Goal: Information Seeking & Learning: Learn about a topic

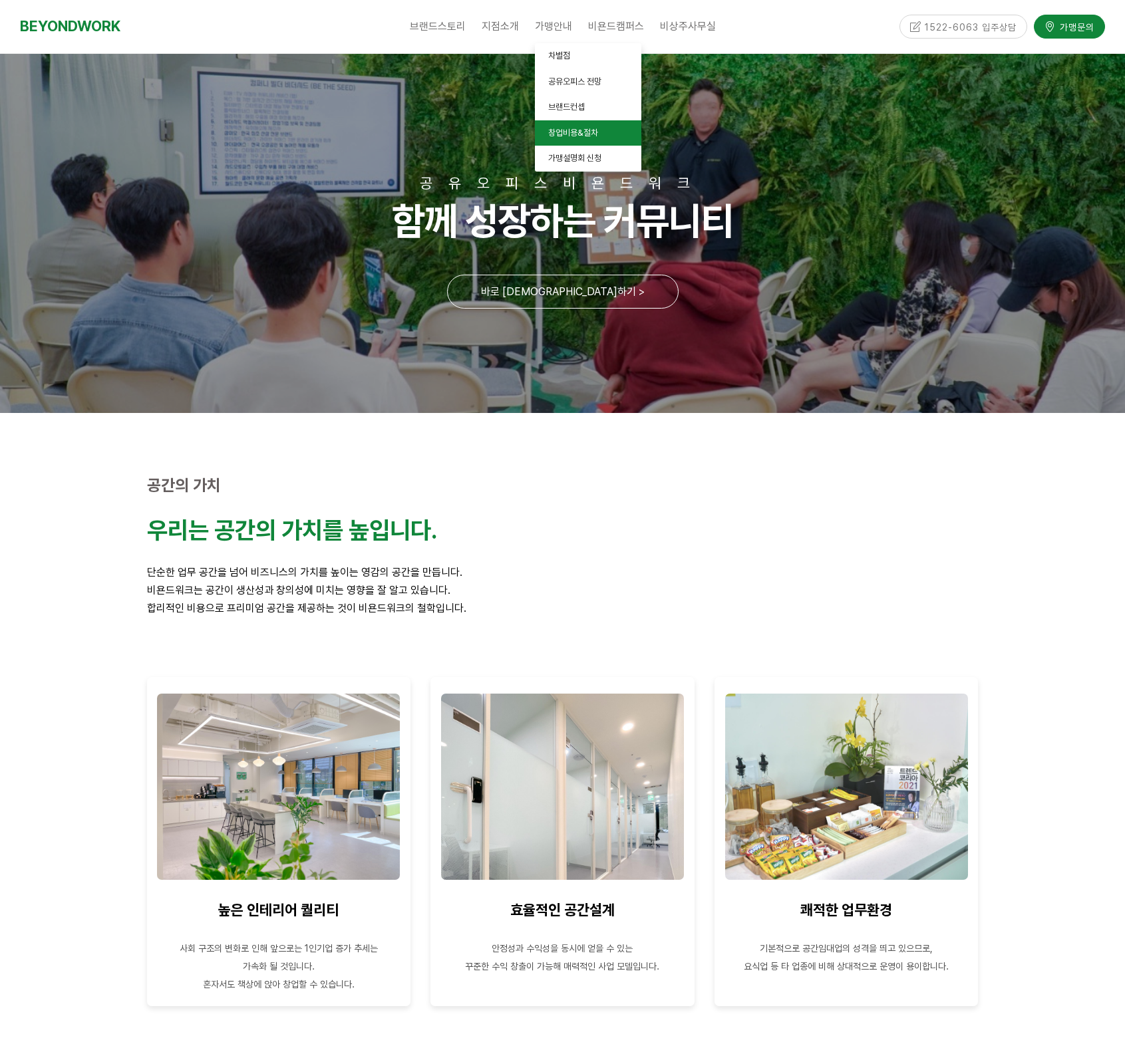
click at [550, 136] on span "창업비용&절차" at bounding box center [573, 133] width 50 height 10
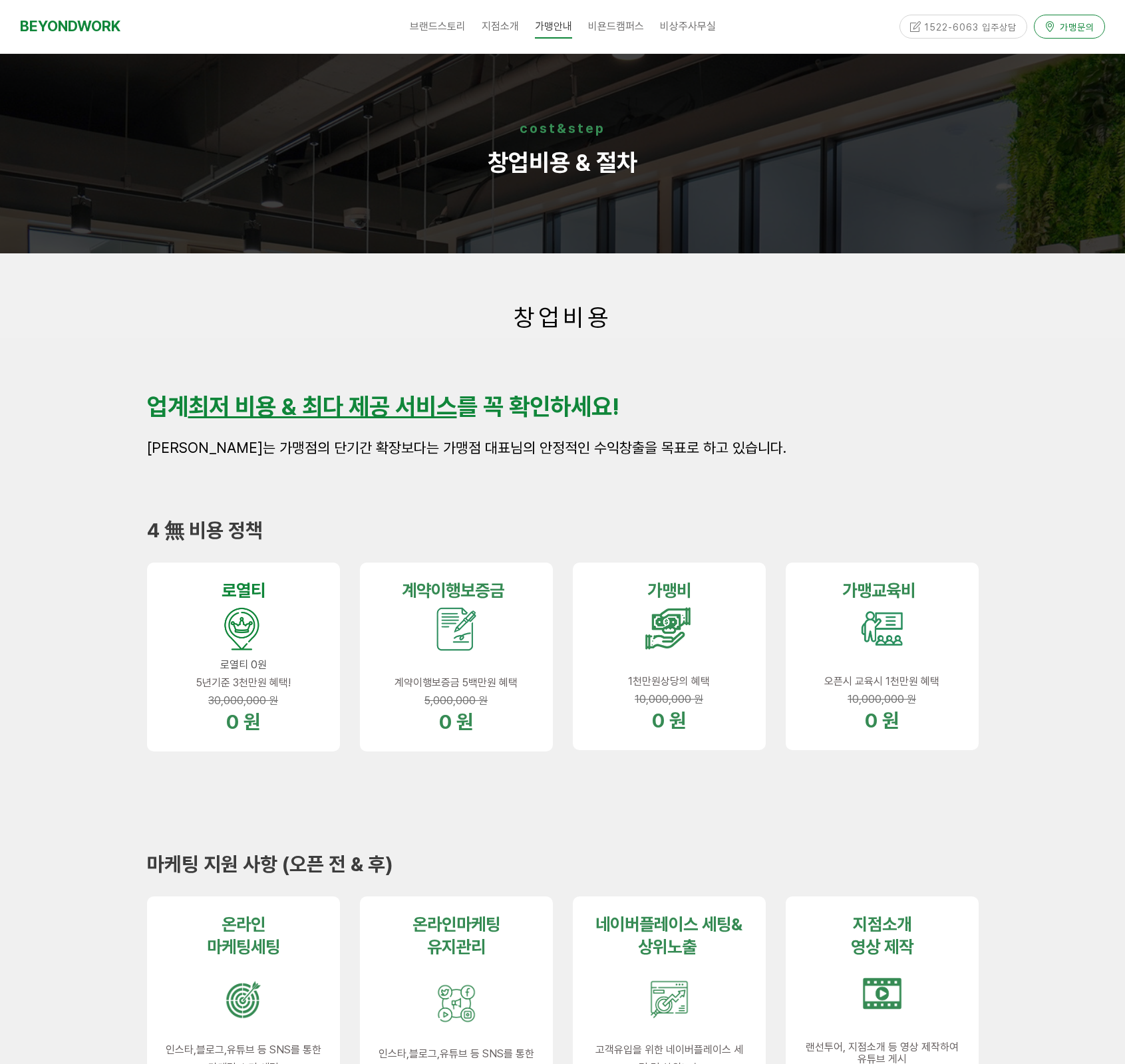
click at [1075, 30] on span "가맹문의" at bounding box center [1074, 26] width 39 height 13
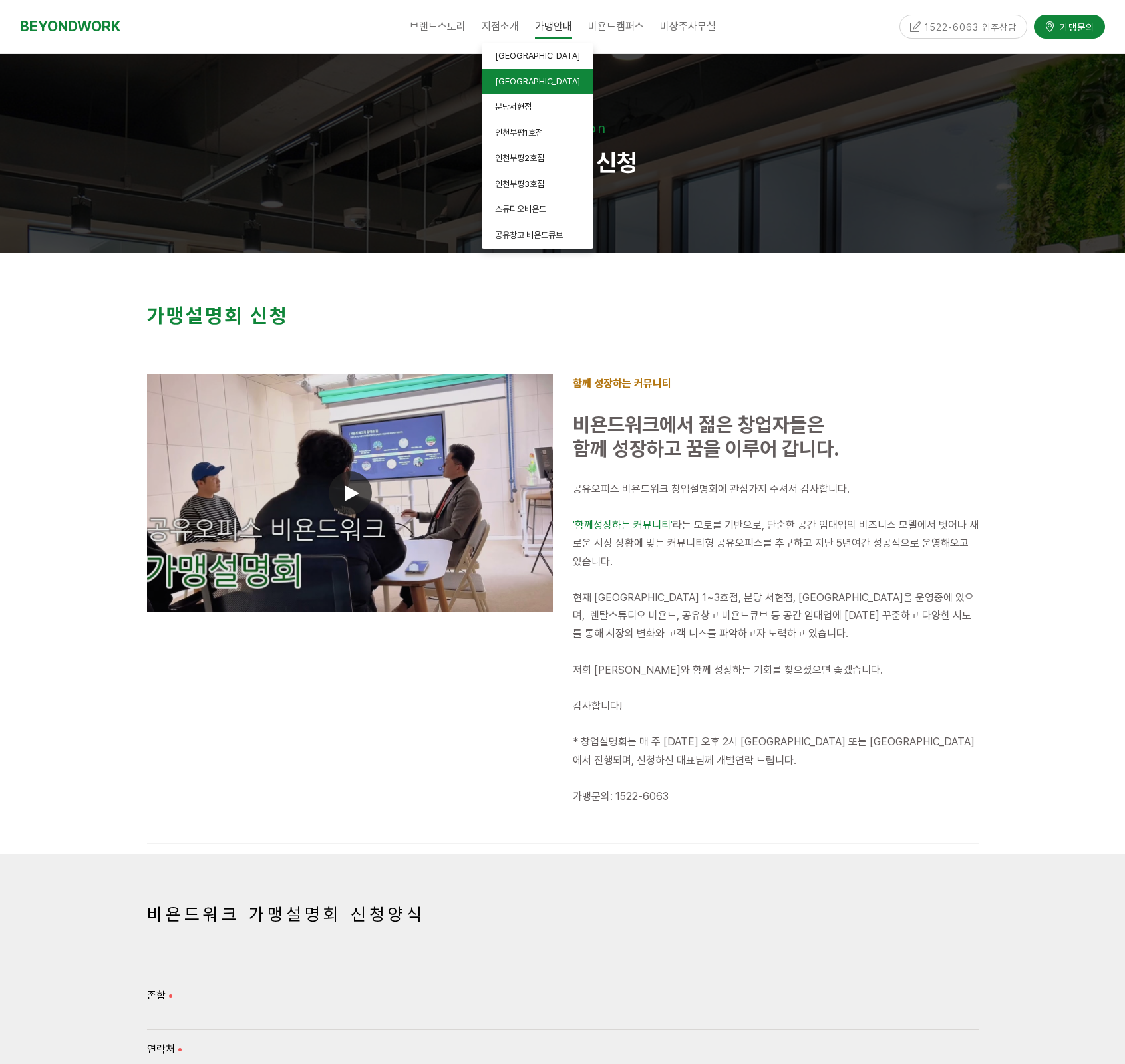
click at [493, 86] on link "[GEOGRAPHIC_DATA]" at bounding box center [537, 82] width 111 height 26
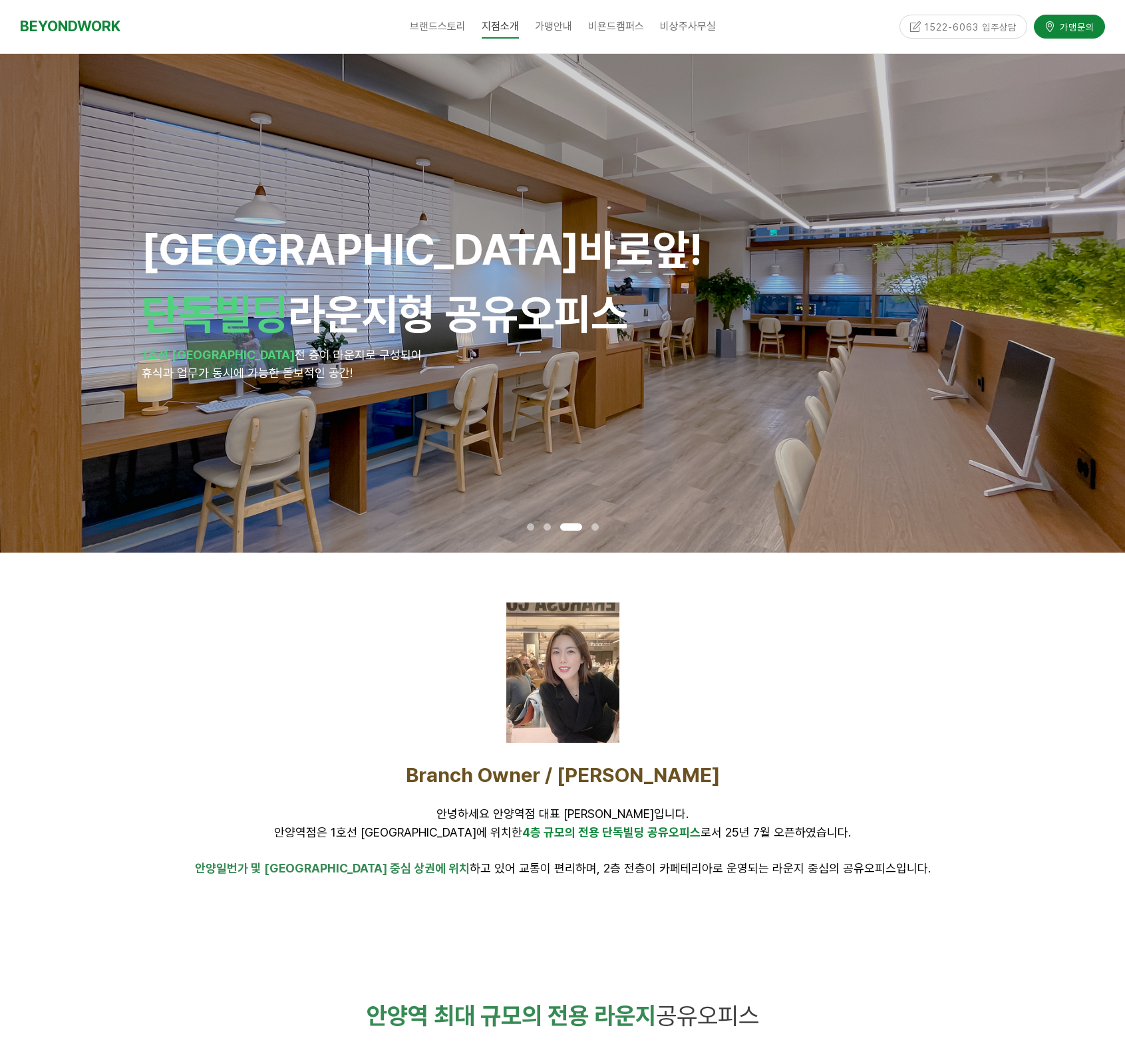
click at [597, 527] on span at bounding box center [594, 527] width 7 height 7
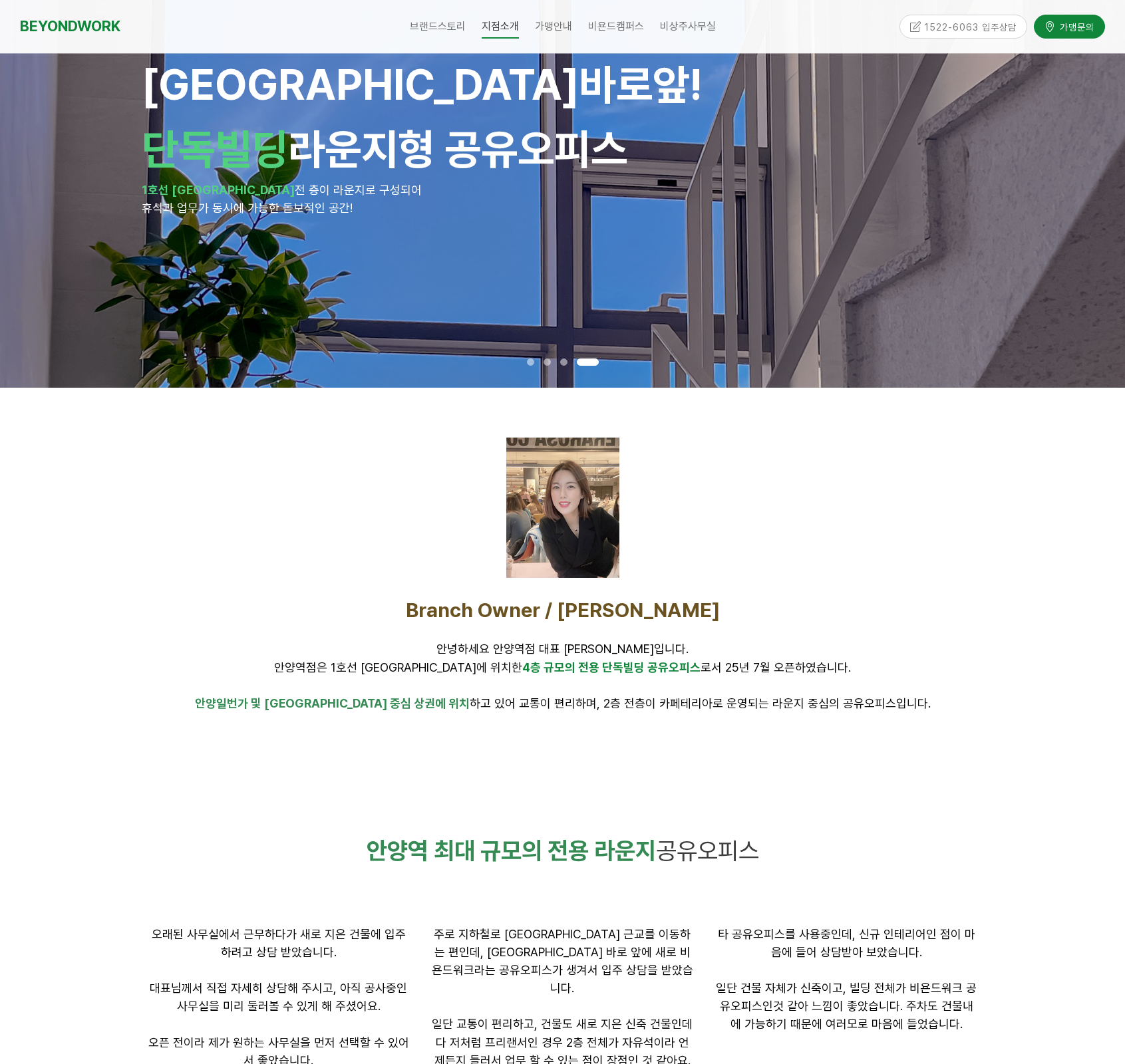
scroll to position [305, 0]
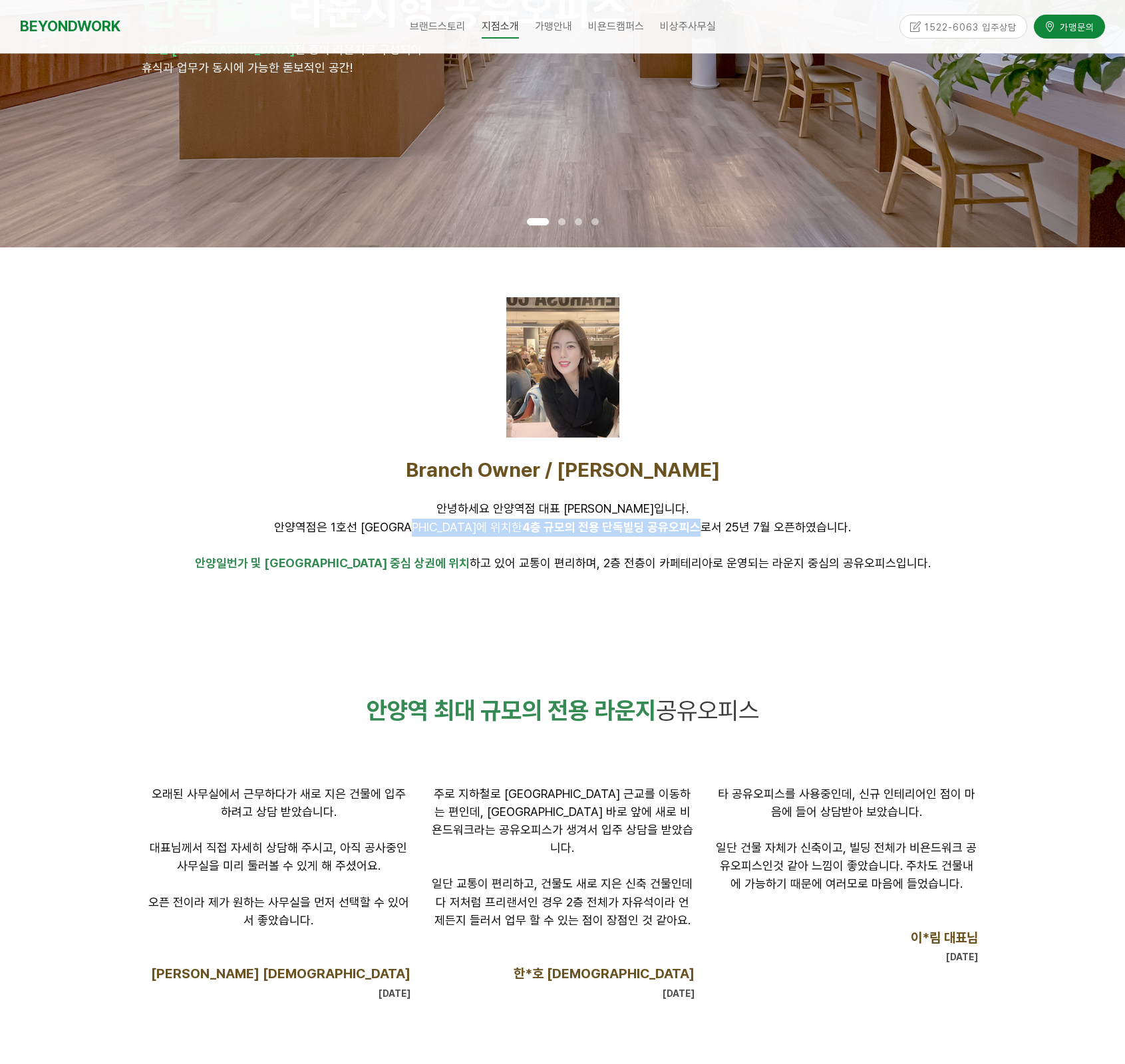
drag, startPoint x: 471, startPoint y: 532, endPoint x: 645, endPoint y: 535, distance: 174.0
click at [645, 535] on p "안녕하세요 안양역점 대표 정영채입니다. 안양역점은 1호선 안양역에 위치한 4층 규모의 전용 단독빌딩 공유오피스 로서 25년 7월 오픈하였습니다." at bounding box center [562, 519] width 831 height 36
click at [561, 545] on p at bounding box center [562, 545] width 831 height 18
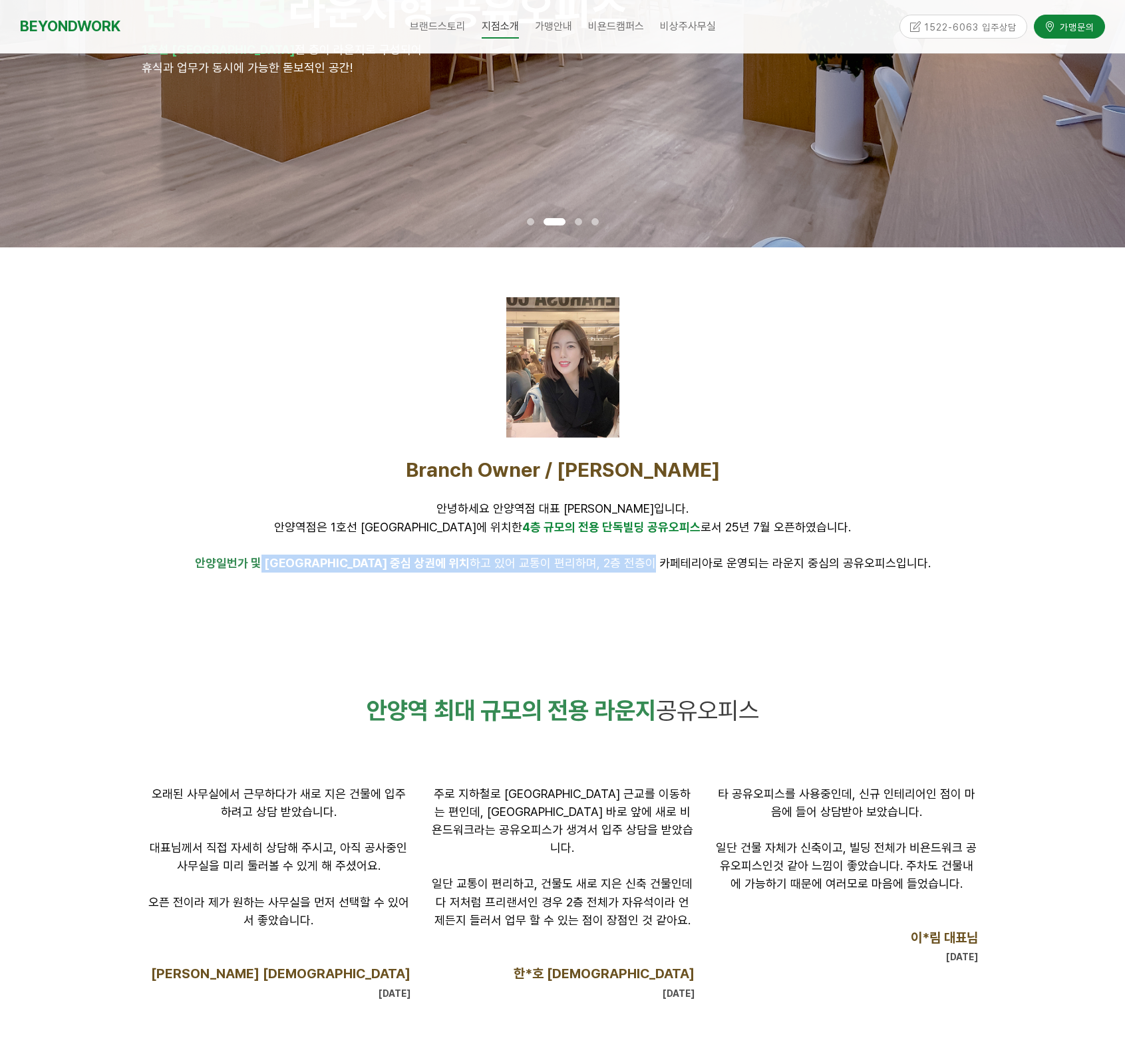
drag, startPoint x: 313, startPoint y: 567, endPoint x: 607, endPoint y: 566, distance: 294.0
click at [607, 566] on span "안양일번가 및 안양역 중심 상권에 위치 하고 있어 교통이 편리하며, 2층 전층이 카페테리아로 운영되는 라운지 중심의 공유오피스입니다." at bounding box center [562, 563] width 735 height 14
click at [601, 566] on span "안양일번가 및 안양역 중심 상권에 위치 하고 있어 교통이 편리하며, 2층 전층이 카페테리아로 운영되는 라운지 중심의 공유오피스입니다." at bounding box center [562, 563] width 735 height 14
drag, startPoint x: 573, startPoint y: 567, endPoint x: 830, endPoint y: 567, distance: 257.0
click at [830, 567] on span "안양일번가 및 안양역 중심 상권에 위치 하고 있어 교통이 편리하며, 2층 전층이 카페테리아로 운영되는 라운지 중심의 공유오피스입니다." at bounding box center [562, 563] width 735 height 14
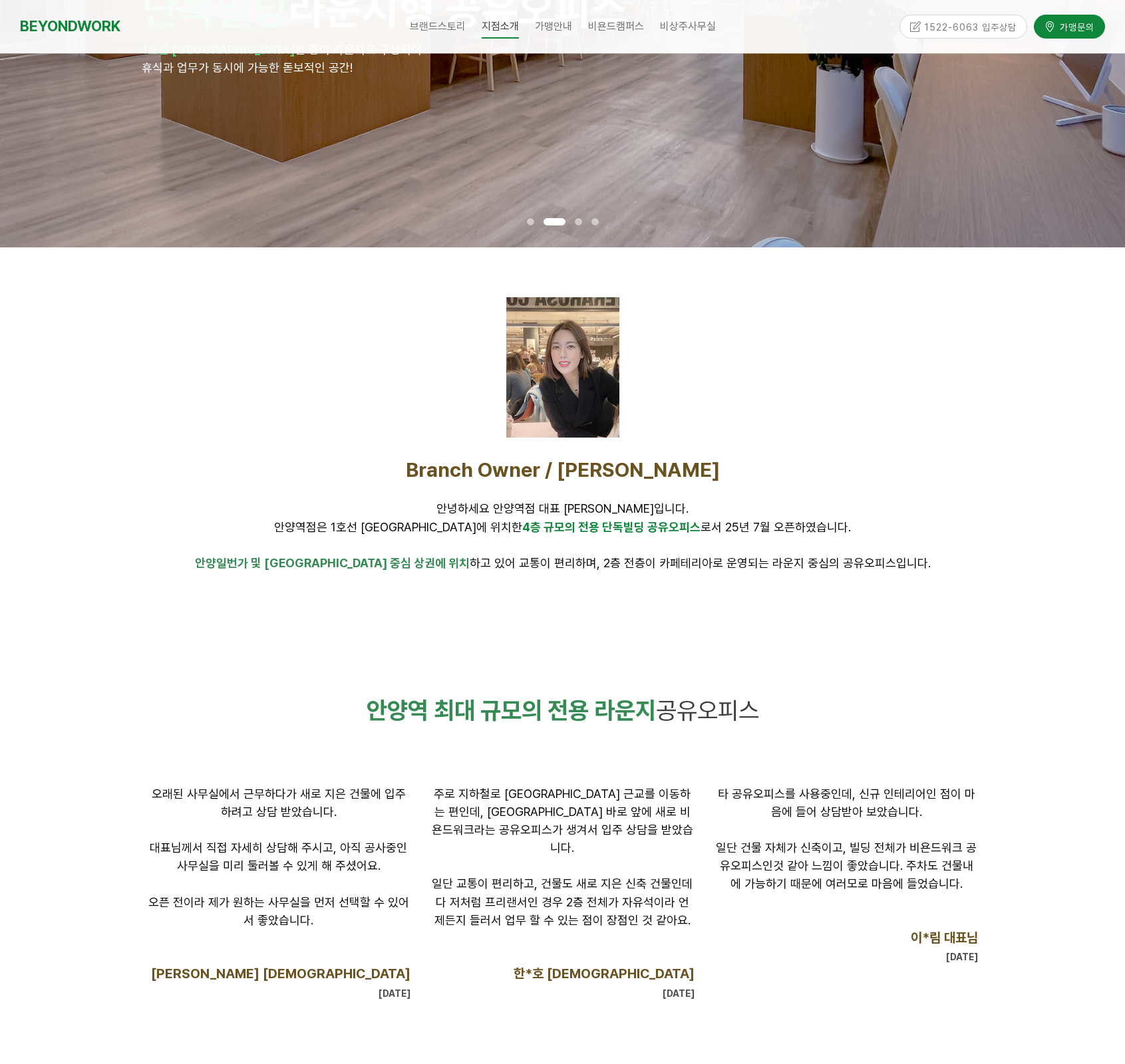
click at [731, 567] on span "안양일번가 및 안양역 중심 상권에 위치 하고 있어 교통이 편리하며, 2층 전층이 카페테리아로 운영되는 라운지 중심의 공유오피스입니다." at bounding box center [562, 563] width 735 height 14
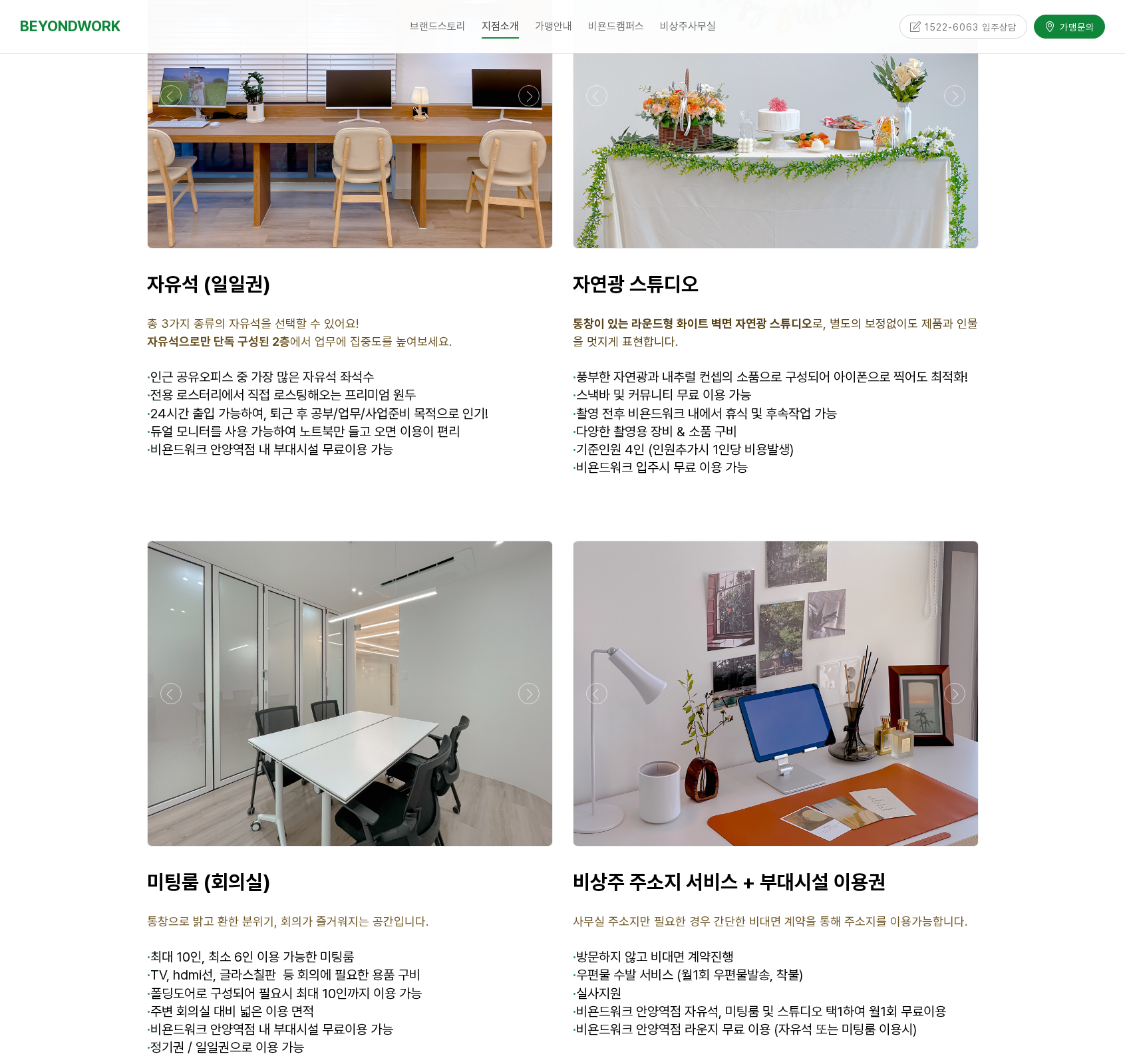
scroll to position [4224, 0]
